Goal: Transaction & Acquisition: Purchase product/service

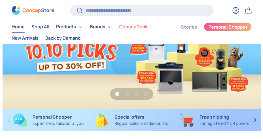
scroll to position [141, 0]
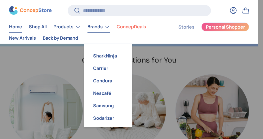
click at [99, 29] on link "Brands" at bounding box center [98, 26] width 22 height 11
click at [105, 67] on link "Carrier" at bounding box center [107, 68] width 41 height 12
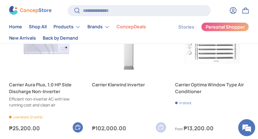
scroll to position [509, 0]
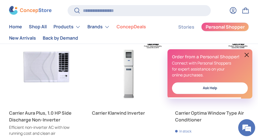
click at [246, 53] on button at bounding box center [246, 54] width 7 height 7
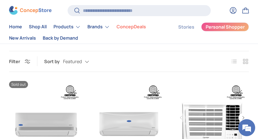
scroll to position [141, 0]
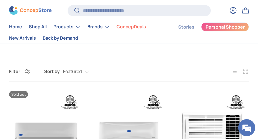
click at [237, 72] on label "List" at bounding box center [233, 71] width 11 height 11
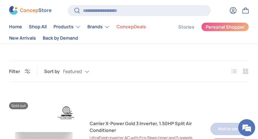
scroll to position [0, 0]
click at [237, 72] on label "List" at bounding box center [233, 71] width 11 height 11
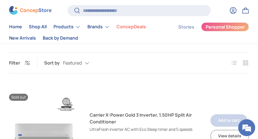
click at [71, 68] on div "Featured Featured Best selling Alphabetically, A-Z Alphabetically, Z-A Price, l…" at bounding box center [81, 63] width 37 height 10
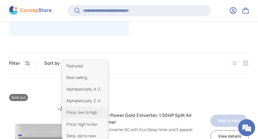
click at [81, 114] on li "Price, low to high" at bounding box center [85, 112] width 46 height 12
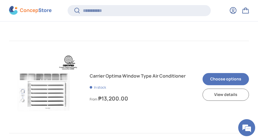
scroll to position [827, 0]
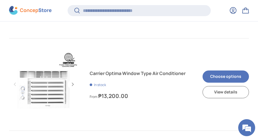
click at [146, 77] on link "Carrier Optima Window Type Air Conditioner" at bounding box center [142, 73] width 104 height 7
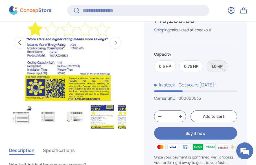
scroll to position [282, 0]
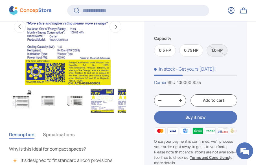
click at [219, 53] on label "1.0 HP" at bounding box center [217, 50] width 21 height 12
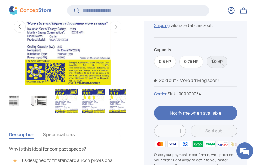
scroll to position [0, 42]
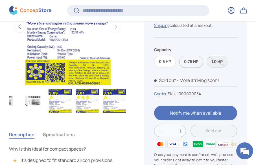
click at [202, 63] on label "0.75 HP" at bounding box center [192, 62] width 24 height 12
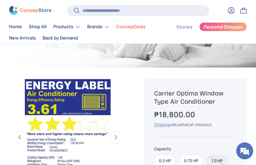
scroll to position [170, 0]
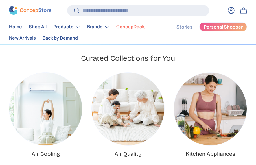
scroll to position [2210, 1790]
